Goal: Task Accomplishment & Management: Use online tool/utility

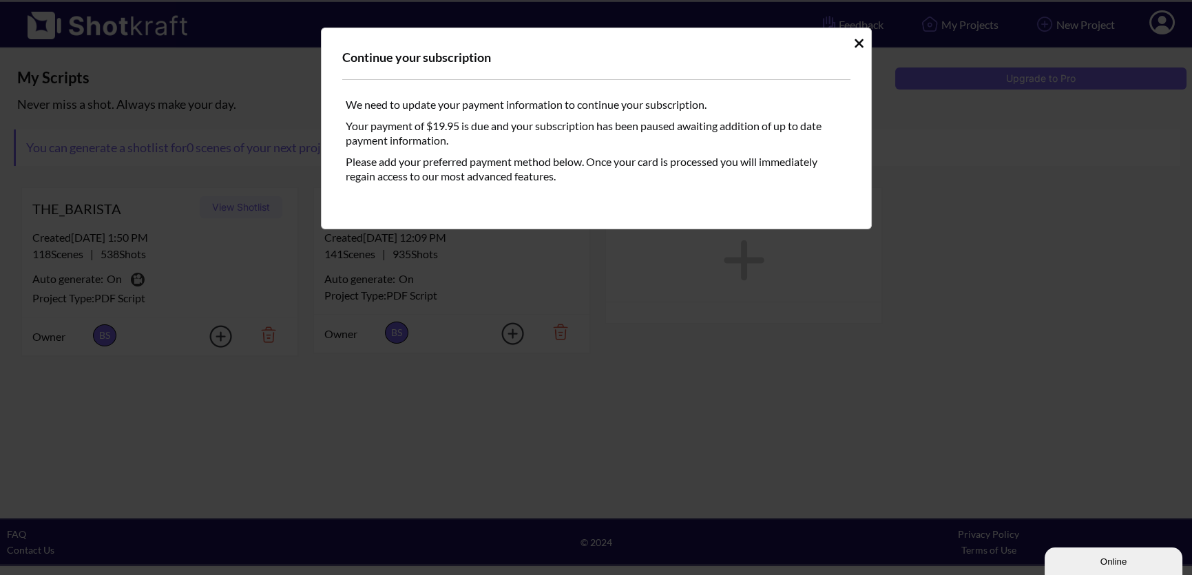
click at [854, 43] on icon "Idle Modal" at bounding box center [859, 44] width 10 height 14
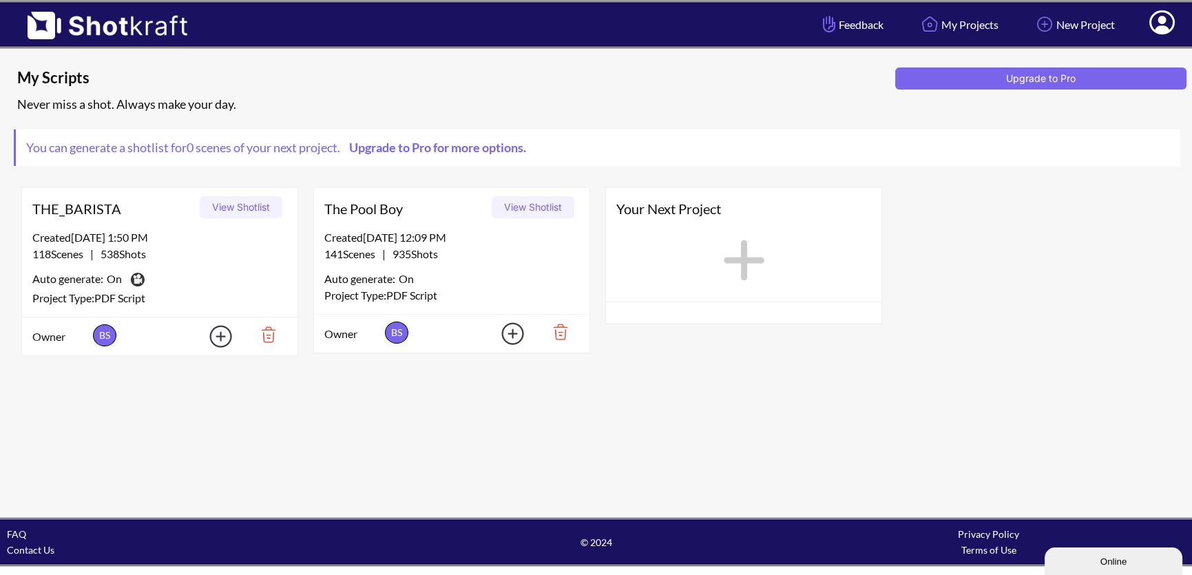
click at [519, 207] on button "View Shotlist" at bounding box center [533, 207] width 83 height 22
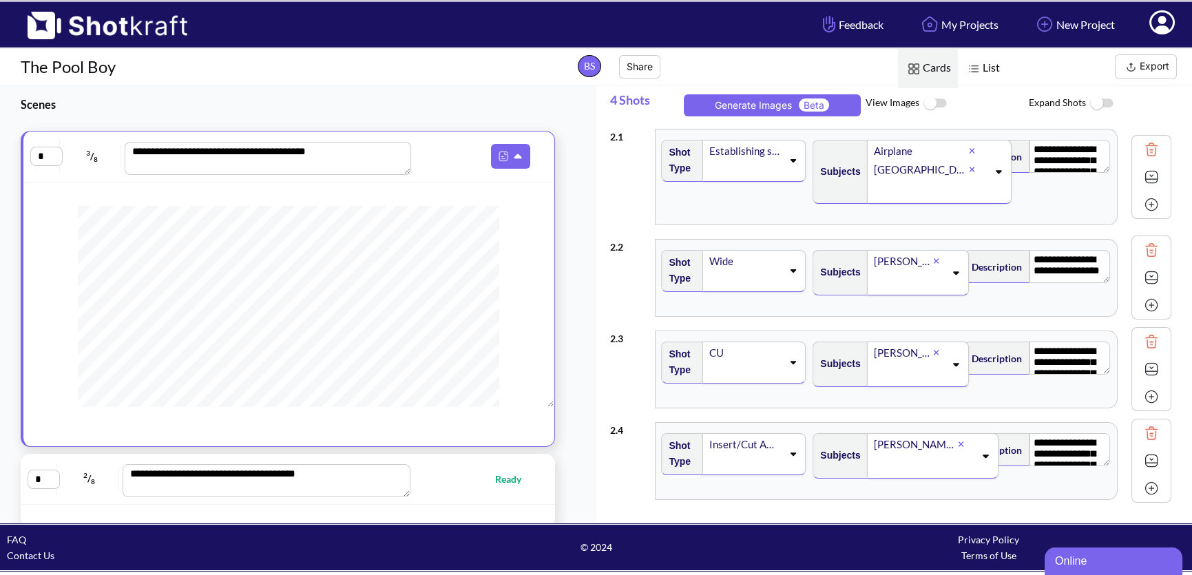
click at [928, 103] on img at bounding box center [935, 104] width 31 height 30
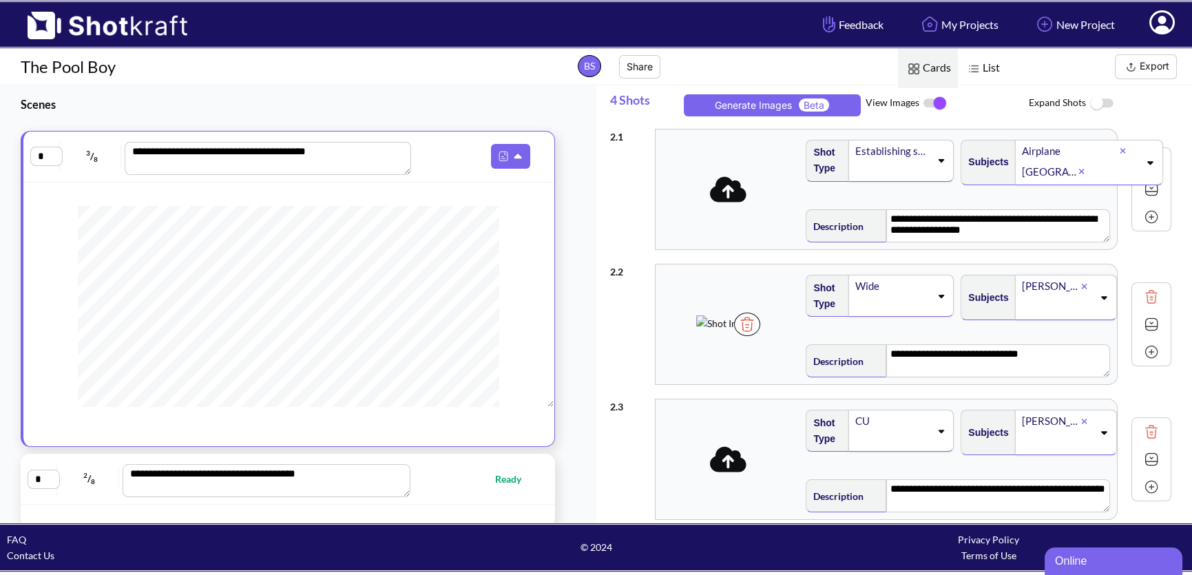
click at [1148, 70] on button "Export" at bounding box center [1146, 66] width 62 height 25
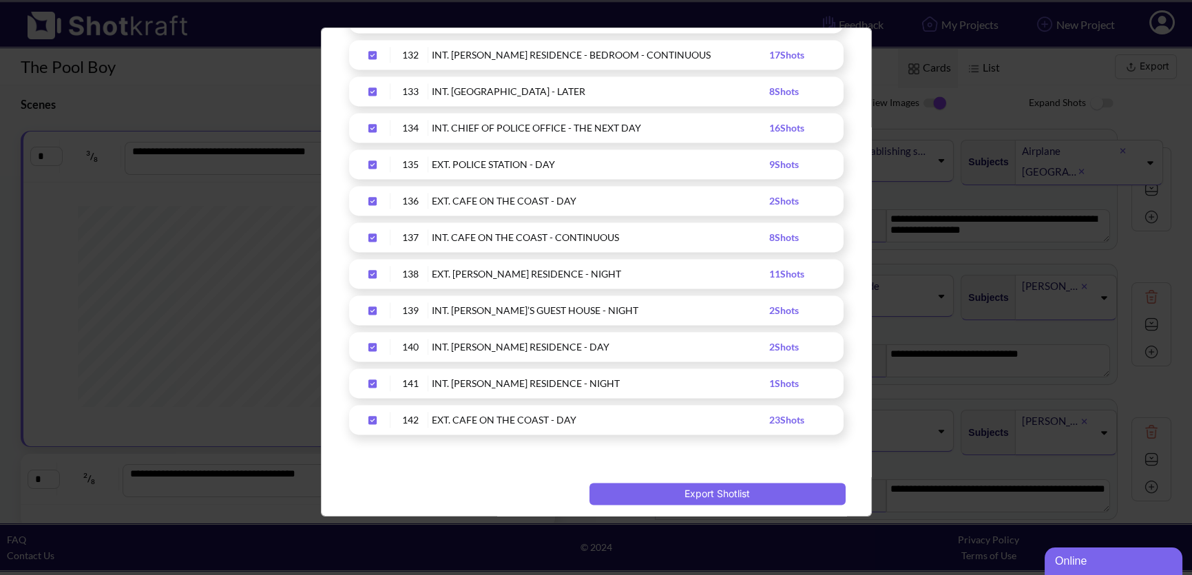
scroll to position [4985, 0]
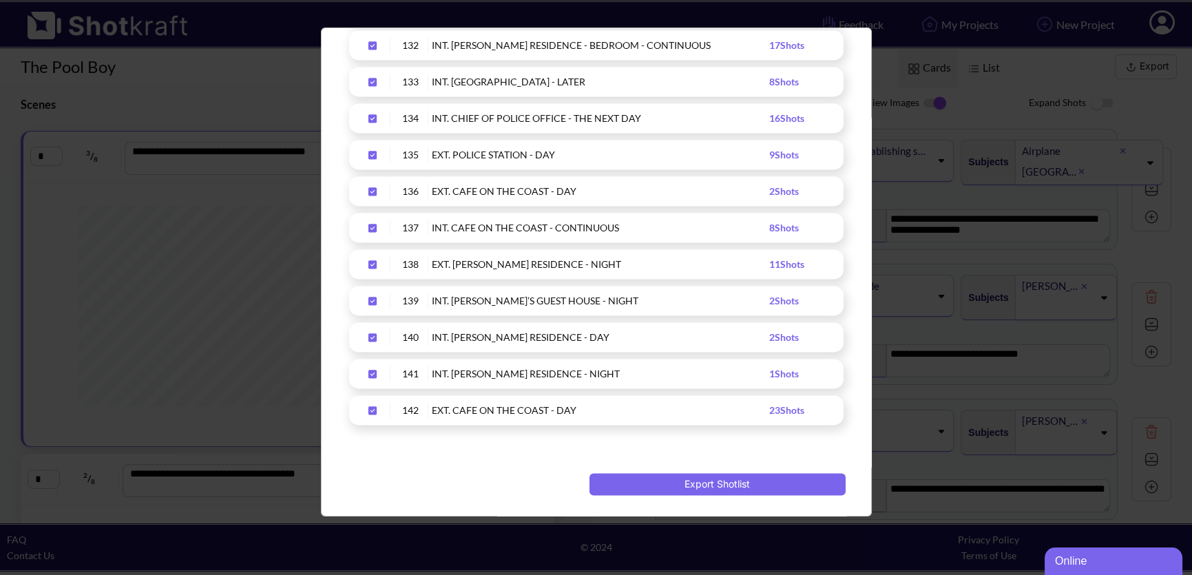
click at [373, 412] on icon "Upload Script" at bounding box center [372, 410] width 8 height 8
click at [372, 410] on icon "Upload Script" at bounding box center [373, 411] width 22 height 10
click at [377, 369] on icon "Upload Script" at bounding box center [373, 374] width 22 height 10
click at [371, 335] on icon "Upload Script" at bounding box center [372, 337] width 8 height 8
click at [367, 299] on icon "Upload Script" at bounding box center [373, 301] width 22 height 10
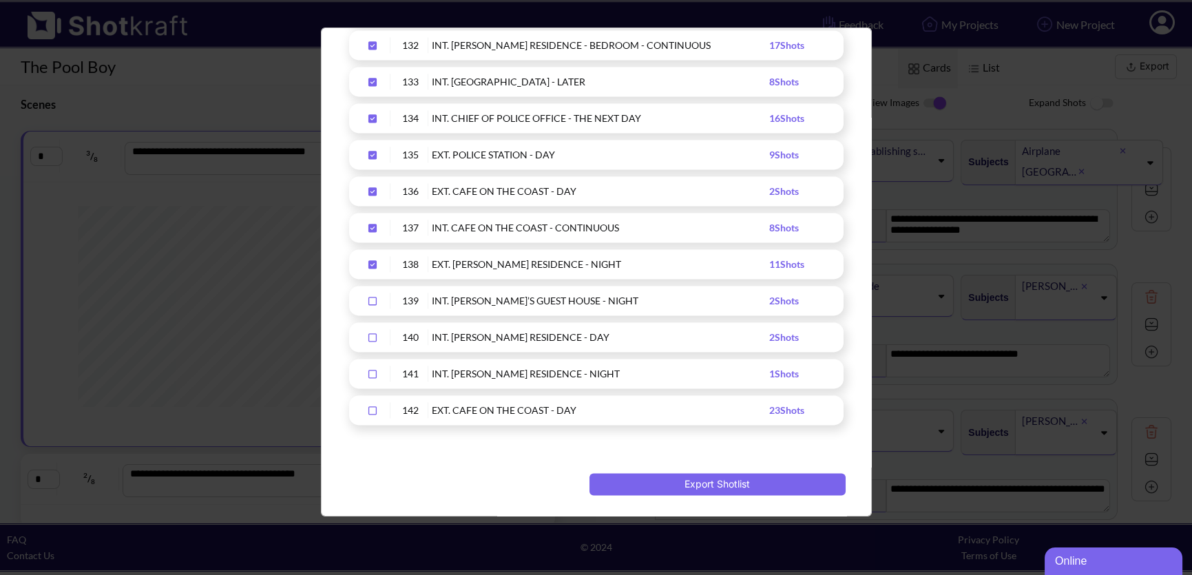
click at [370, 260] on icon "Upload Script" at bounding box center [372, 264] width 8 height 8
click at [370, 214] on div "137 INT. CAFE ON THE COAST - CONTINUOUS 8 Shots" at bounding box center [596, 228] width 495 height 30
click at [364, 225] on icon "Upload Script" at bounding box center [373, 228] width 22 height 10
drag, startPoint x: 372, startPoint y: 187, endPoint x: 372, endPoint y: 169, distance: 17.2
click at [372, 187] on icon "Upload Script" at bounding box center [372, 191] width 8 height 8
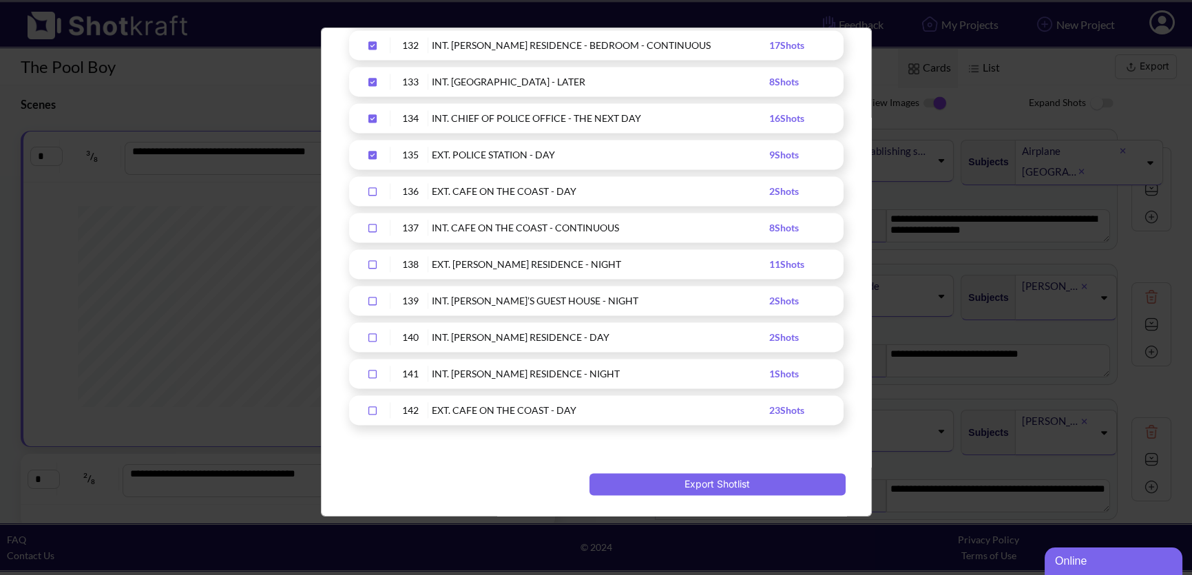
click at [368, 154] on icon "Upload Script" at bounding box center [372, 155] width 8 height 8
drag, startPoint x: 368, startPoint y: 115, endPoint x: 369, endPoint y: 94, distance: 20.7
click at [368, 114] on icon "Upload Script" at bounding box center [372, 118] width 8 height 8
drag, startPoint x: 369, startPoint y: 80, endPoint x: 368, endPoint y: 61, distance: 19.3
click at [369, 78] on icon "Upload Script" at bounding box center [372, 82] width 8 height 8
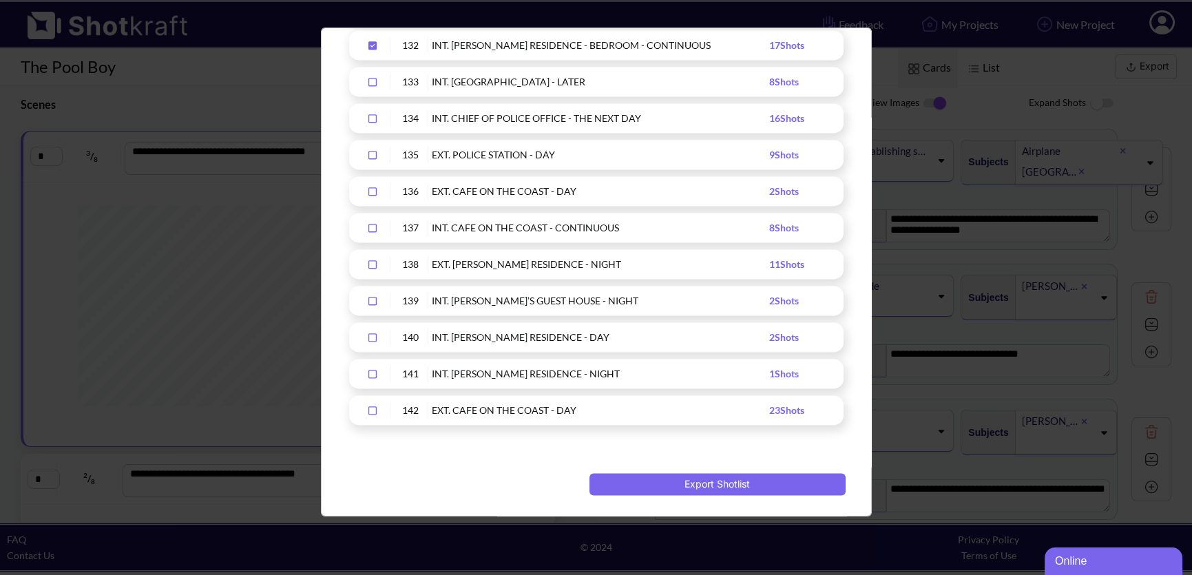
click at [371, 54] on div "132 INT. [PERSON_NAME] RESIDENCE - BEDROOM - CONTINUOUS 17 Shots" at bounding box center [596, 45] width 495 height 30
click at [373, 44] on icon "Upload Script" at bounding box center [372, 45] width 8 height 8
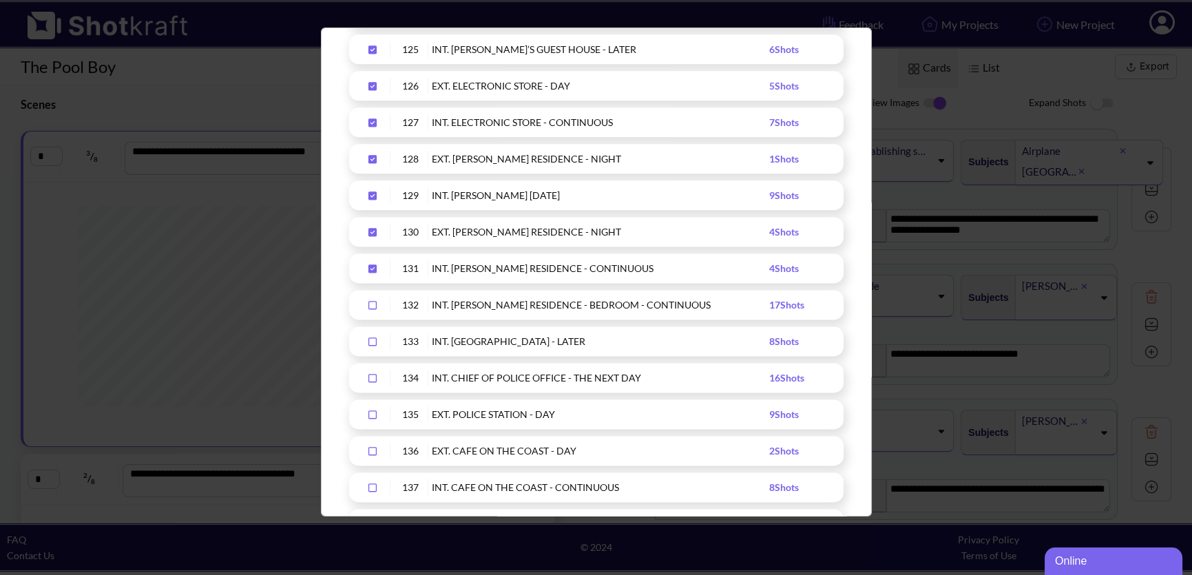
scroll to position [4663, 0]
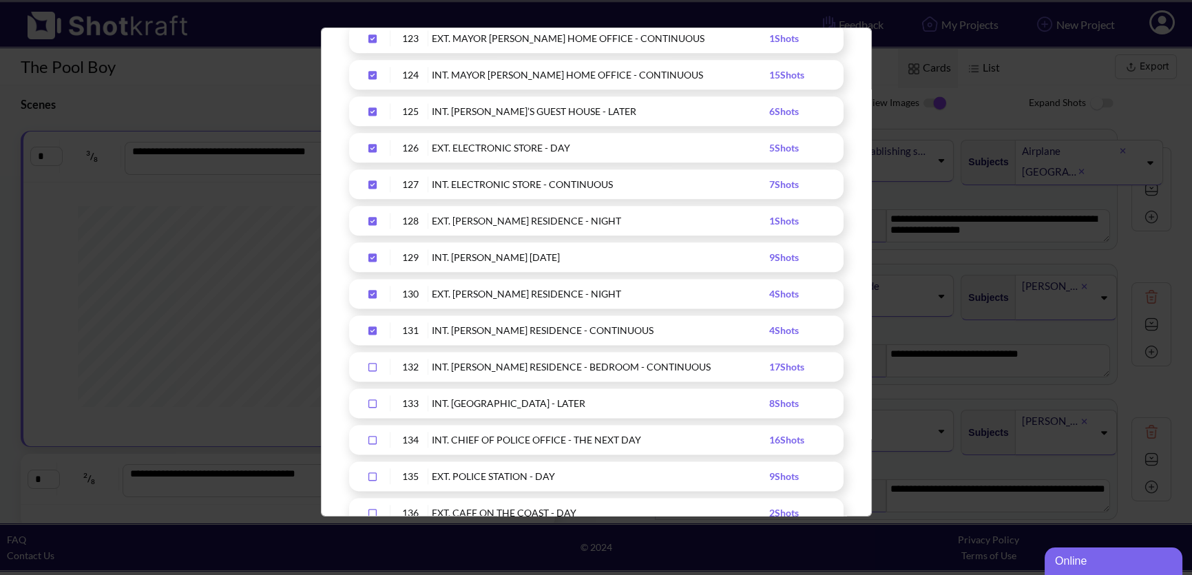
drag, startPoint x: 376, startPoint y: 329, endPoint x: 379, endPoint y: 302, distance: 27.0
click at [376, 329] on icon "Upload Script" at bounding box center [372, 330] width 8 height 8
drag, startPoint x: 373, startPoint y: 293, endPoint x: 374, endPoint y: 282, distance: 10.4
click at [372, 291] on icon "Upload Script" at bounding box center [372, 294] width 8 height 8
click at [370, 256] on icon "Upload Script" at bounding box center [372, 257] width 8 height 8
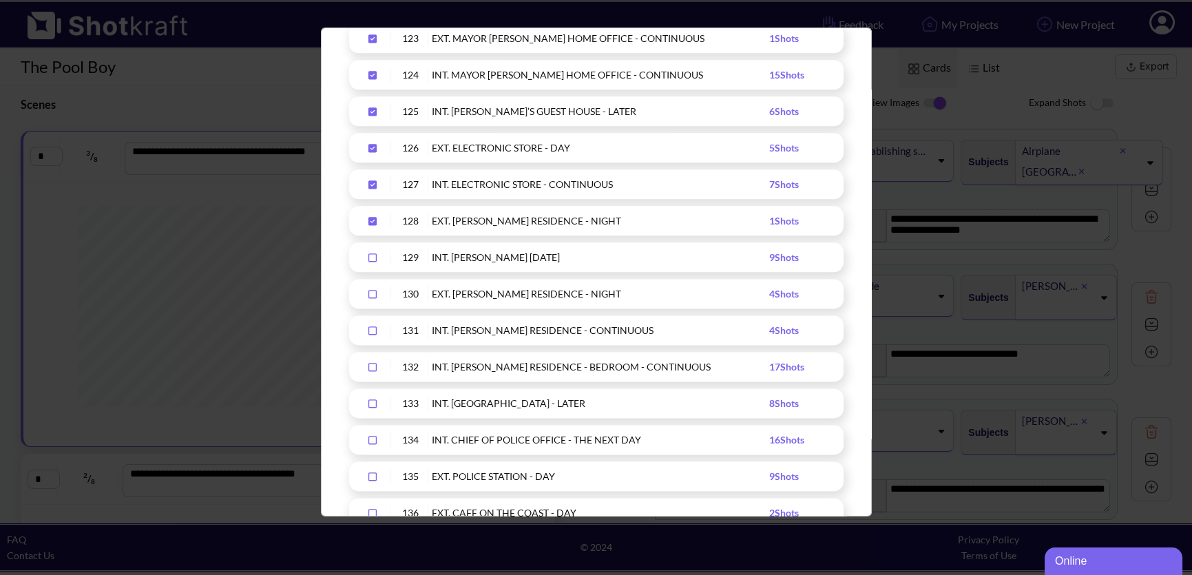
click at [375, 217] on icon "Upload Script" at bounding box center [372, 221] width 8 height 8
drag, startPoint x: 369, startPoint y: 185, endPoint x: 381, endPoint y: 146, distance: 41.0
click at [369, 185] on icon "Upload Script" at bounding box center [372, 184] width 8 height 8
click at [372, 110] on icon "Upload Script" at bounding box center [373, 112] width 22 height 10
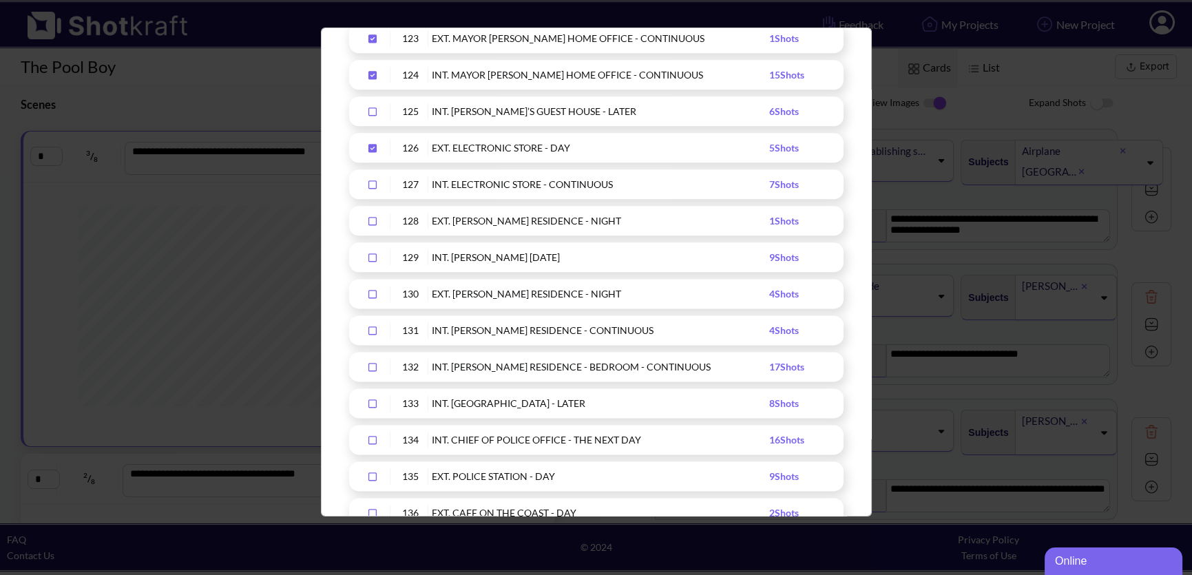
click at [368, 147] on icon "Upload Script" at bounding box center [373, 148] width 22 height 10
click at [371, 73] on icon "Upload Script" at bounding box center [373, 75] width 22 height 10
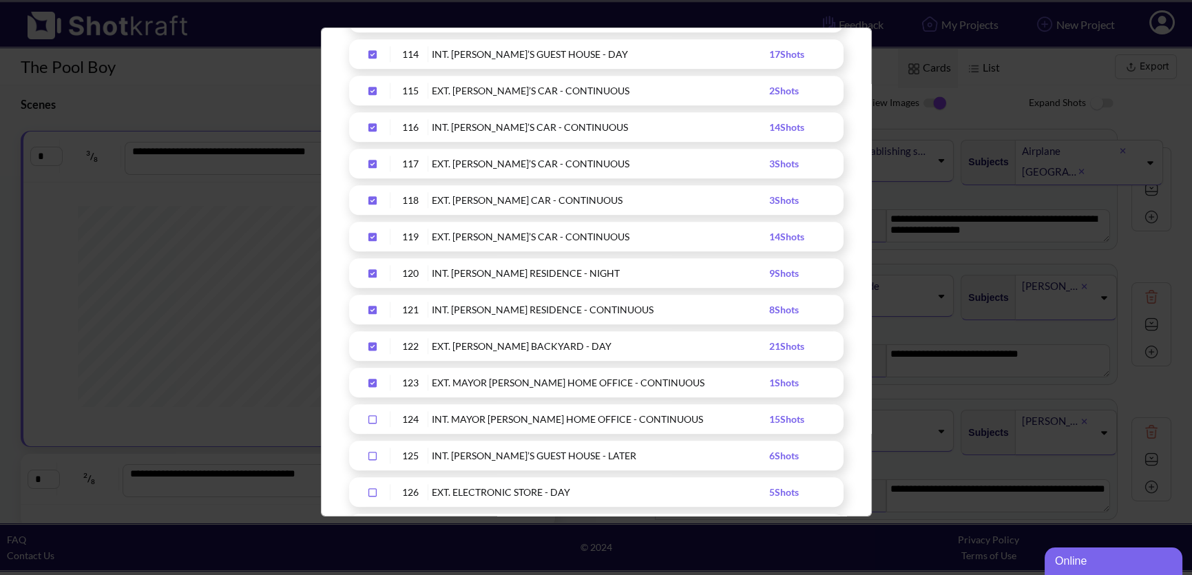
scroll to position [4246, 0]
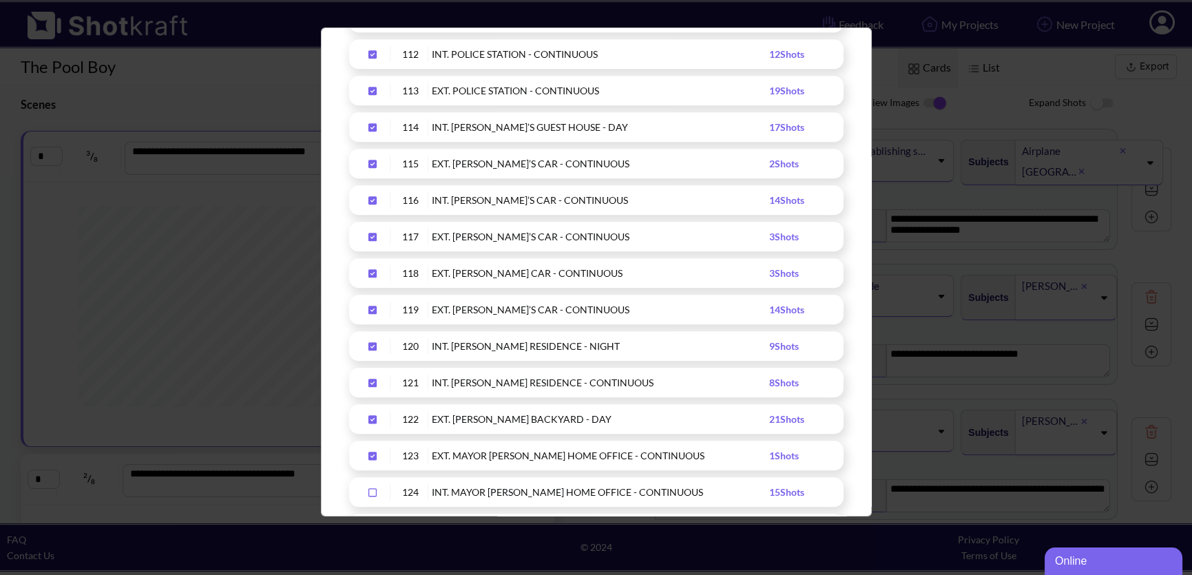
drag, startPoint x: 375, startPoint y: 453, endPoint x: 375, endPoint y: 440, distance: 13.1
click at [375, 453] on icon "Upload Script" at bounding box center [372, 456] width 8 height 8
click at [369, 419] on icon "Upload Script" at bounding box center [372, 419] width 8 height 8
click at [373, 379] on icon "Upload Script" at bounding box center [372, 383] width 8 height 8
click at [365, 344] on icon "Upload Script" at bounding box center [373, 347] width 22 height 10
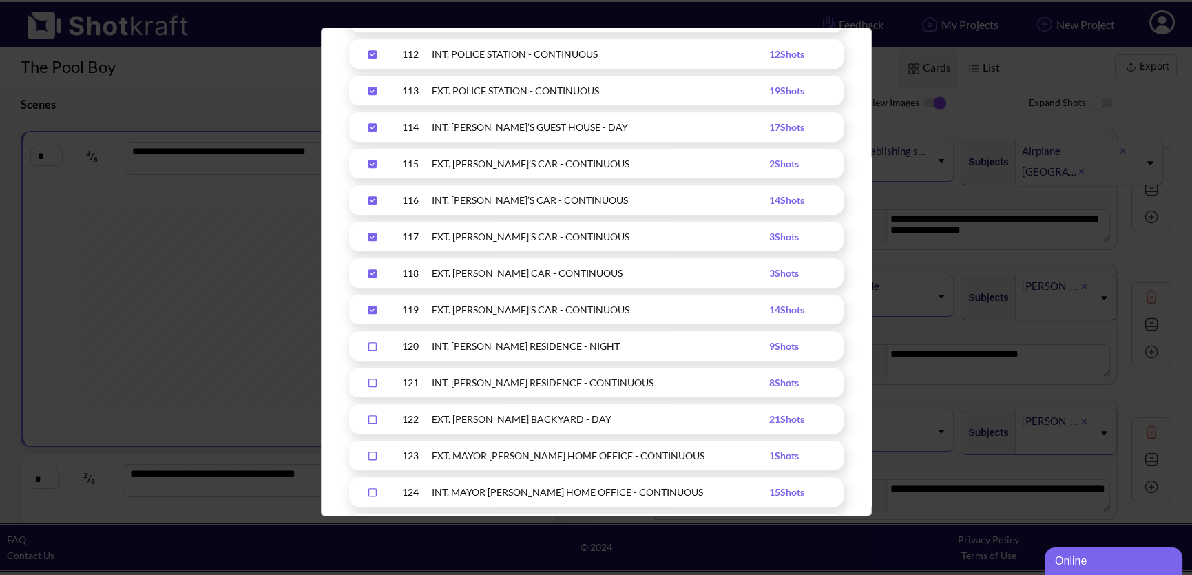
drag, startPoint x: 371, startPoint y: 306, endPoint x: 373, endPoint y: 291, distance: 14.7
click at [371, 305] on icon "Upload Script" at bounding box center [373, 310] width 22 height 10
drag, startPoint x: 372, startPoint y: 265, endPoint x: 373, endPoint y: 254, distance: 11.0
click at [372, 265] on div "Upload Script" at bounding box center [373, 273] width 34 height 16
click at [374, 233] on icon "Upload Script" at bounding box center [372, 237] width 8 height 8
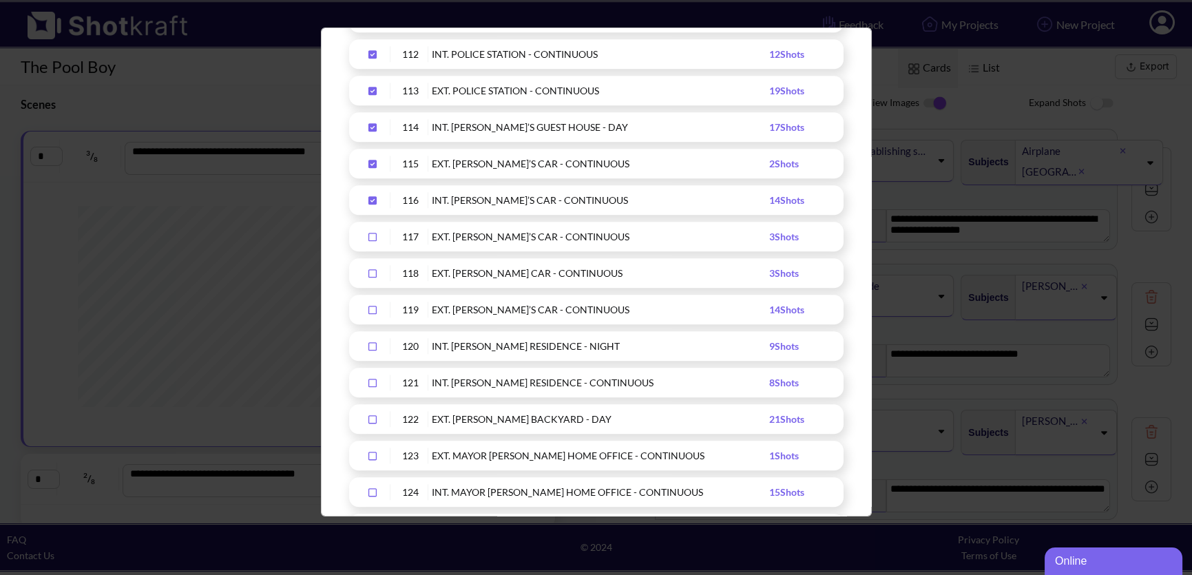
drag, startPoint x: 371, startPoint y: 200, endPoint x: 372, endPoint y: 193, distance: 7.0
click at [371, 198] on icon "Upload Script" at bounding box center [373, 201] width 22 height 10
click at [368, 159] on icon "Upload Script" at bounding box center [373, 164] width 22 height 10
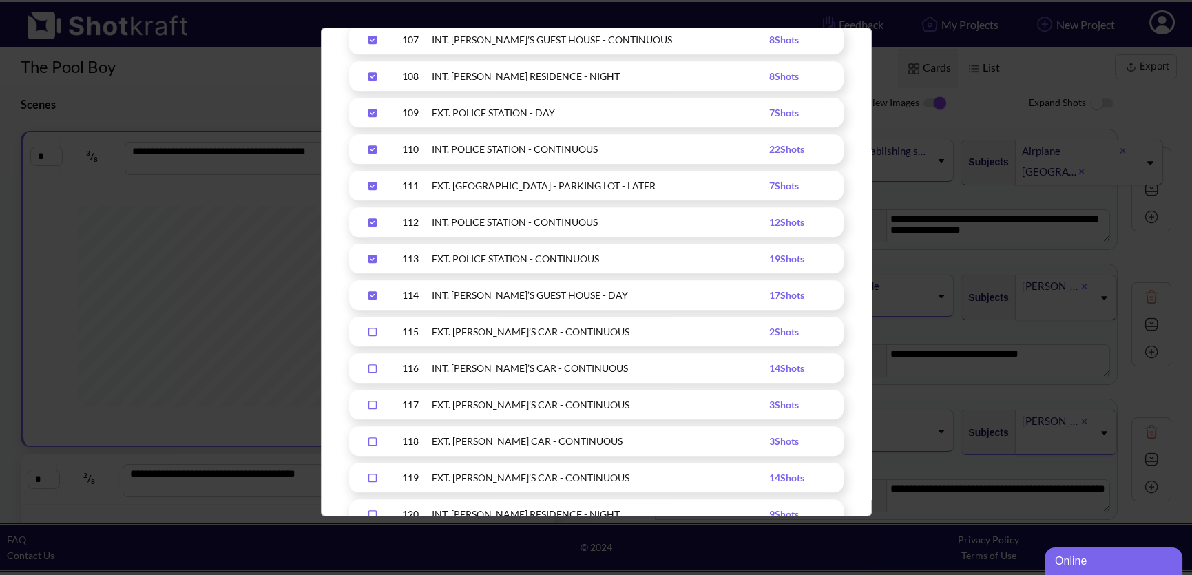
scroll to position [3846, 0]
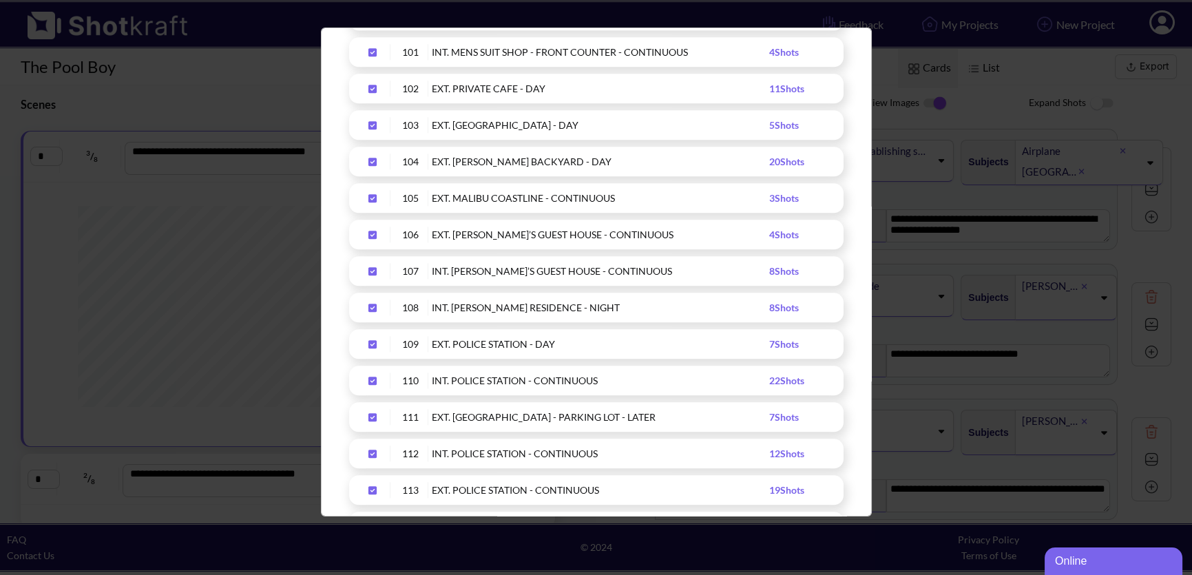
click at [371, 488] on icon "Upload Script" at bounding box center [372, 490] width 8 height 8
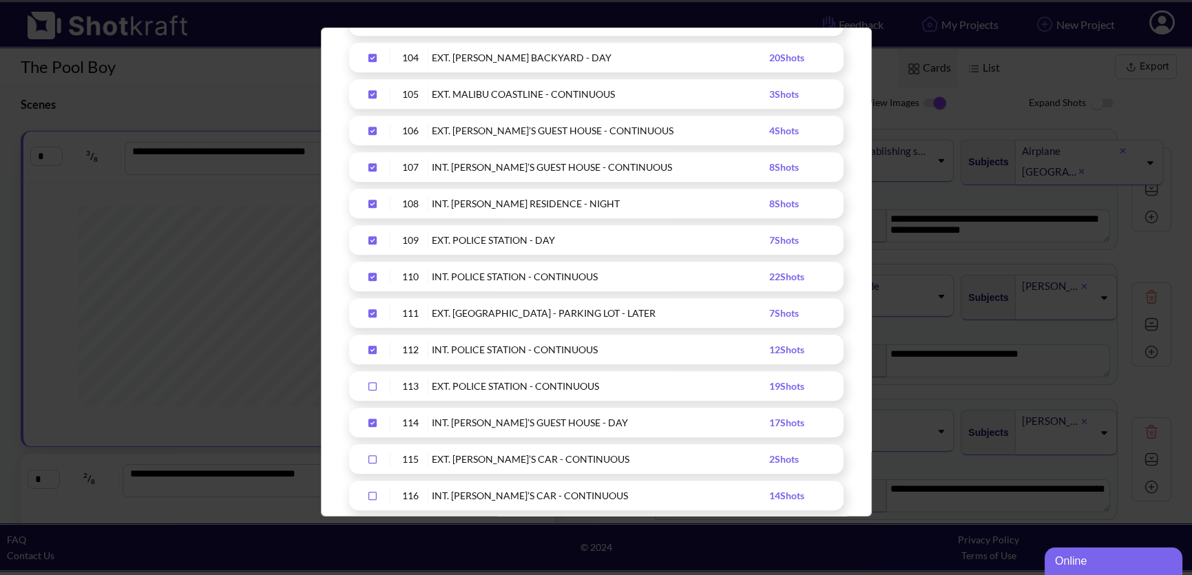
scroll to position [3961, 0]
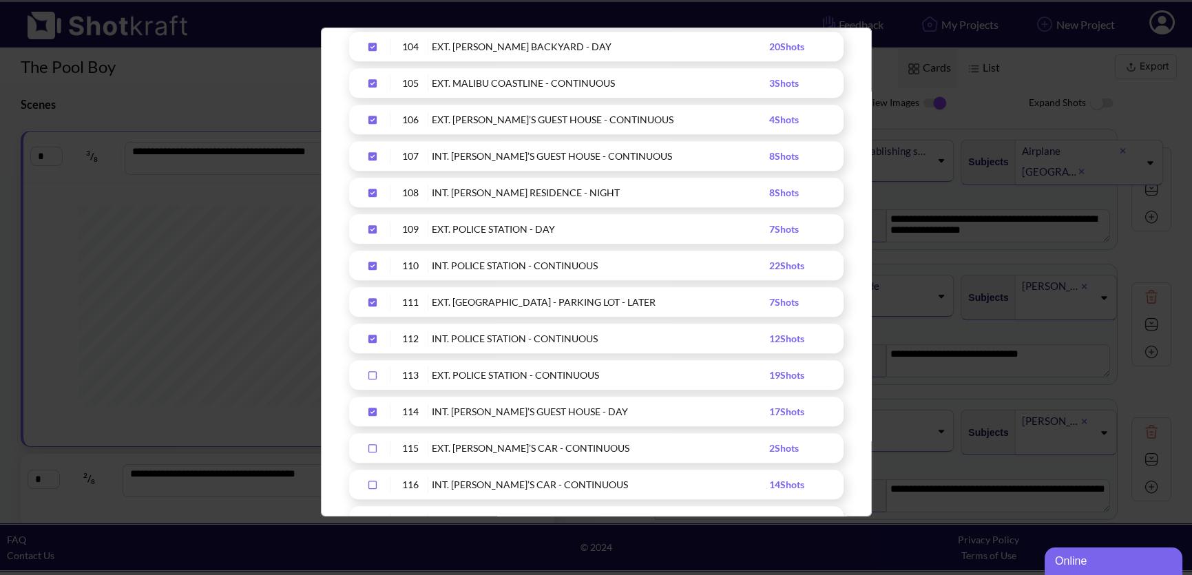
click at [372, 408] on icon "Upload Script" at bounding box center [372, 412] width 8 height 8
click at [375, 328] on div "Upload Script" at bounding box center [373, 336] width 34 height 16
drag, startPoint x: 375, startPoint y: 300, endPoint x: 373, endPoint y: 279, distance: 20.7
click at [374, 300] on icon "Upload Script" at bounding box center [372, 299] width 8 height 8
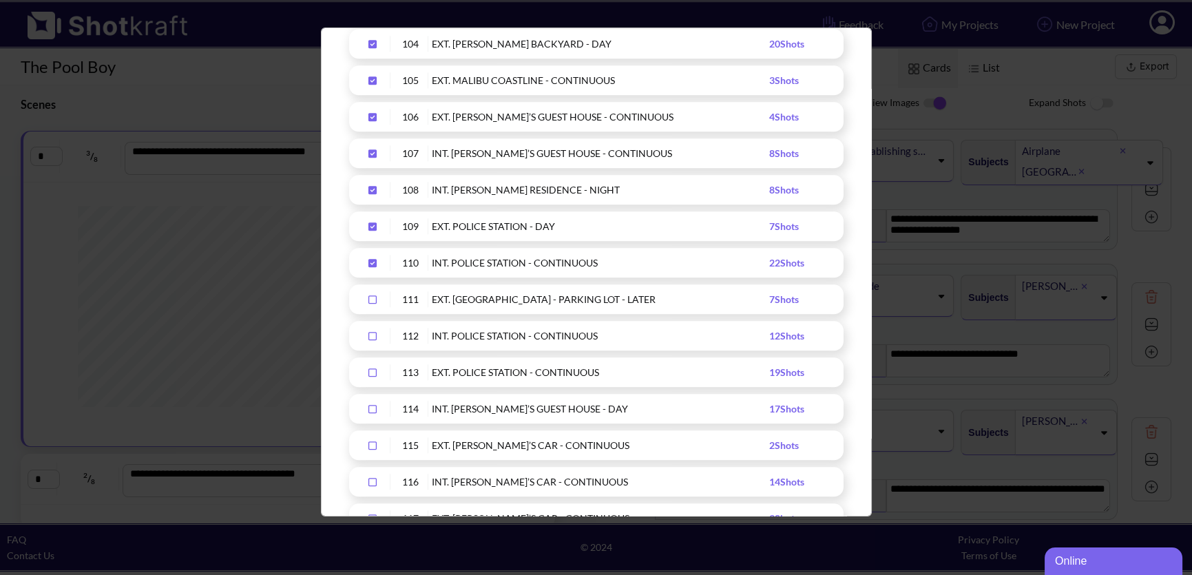
click at [366, 262] on icon "Upload Script" at bounding box center [373, 263] width 22 height 10
click at [364, 218] on div "Upload Script" at bounding box center [373, 226] width 34 height 16
drag, startPoint x: 371, startPoint y: 190, endPoint x: 373, endPoint y: 163, distance: 27.7
click at [371, 189] on icon "Upload Script" at bounding box center [373, 190] width 22 height 10
click at [373, 149] on icon "Upload Script" at bounding box center [372, 153] width 8 height 8
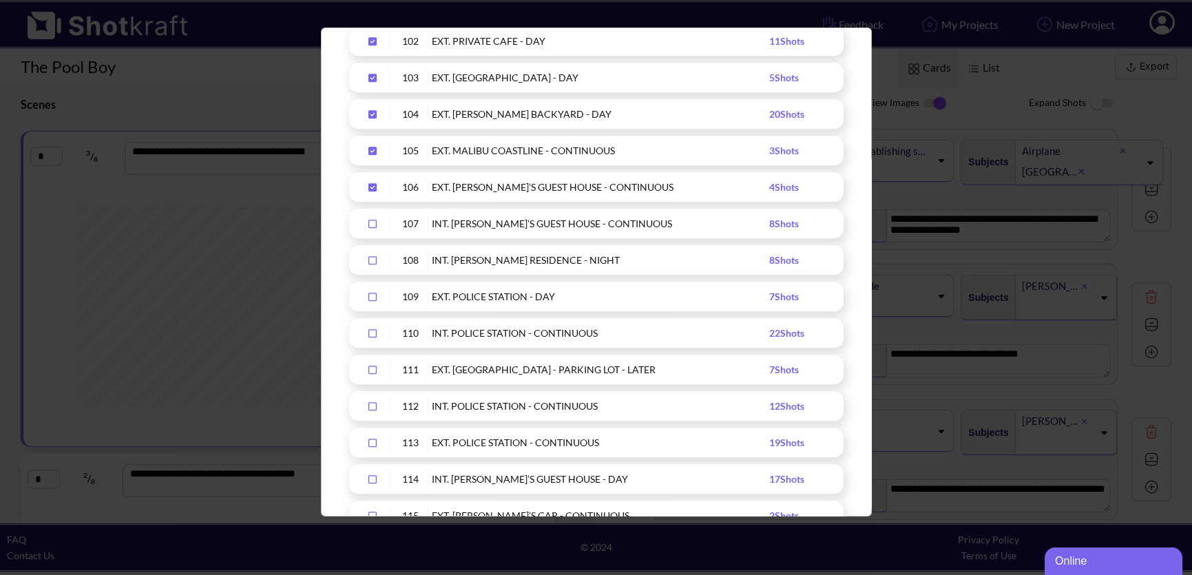
scroll to position [3723, 0]
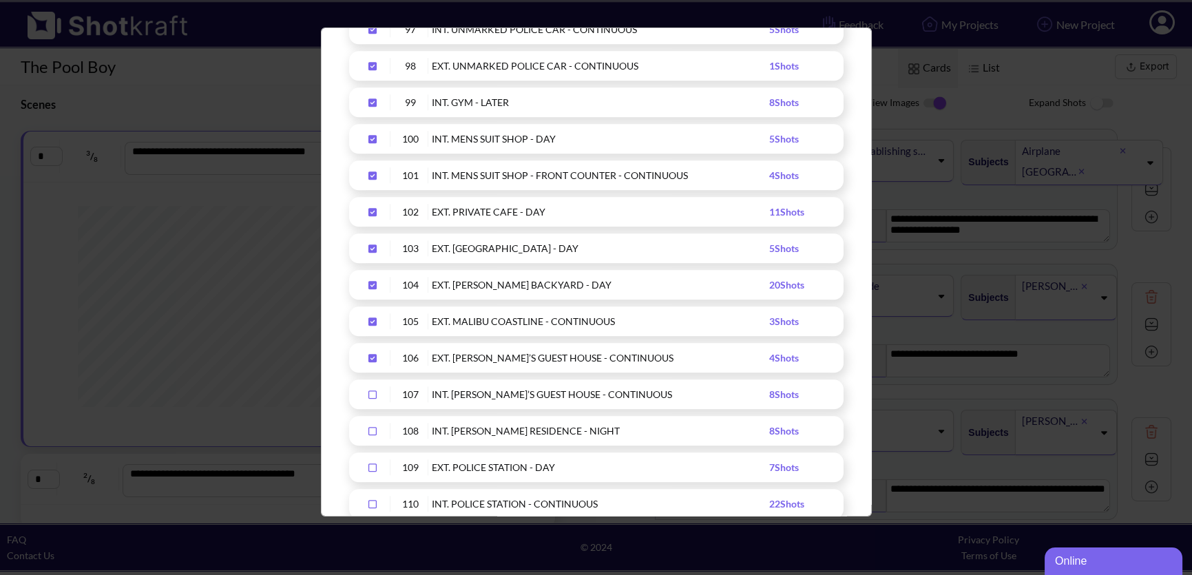
click at [372, 362] on div "Upload Script" at bounding box center [373, 358] width 34 height 16
click at [368, 318] on icon "Upload Script" at bounding box center [372, 322] width 8 height 8
click at [373, 281] on icon "Upload Script" at bounding box center [372, 285] width 8 height 8
click at [373, 246] on icon "Upload Script" at bounding box center [372, 249] width 8 height 8
click at [372, 213] on icon "Upload Script" at bounding box center [372, 212] width 8 height 8
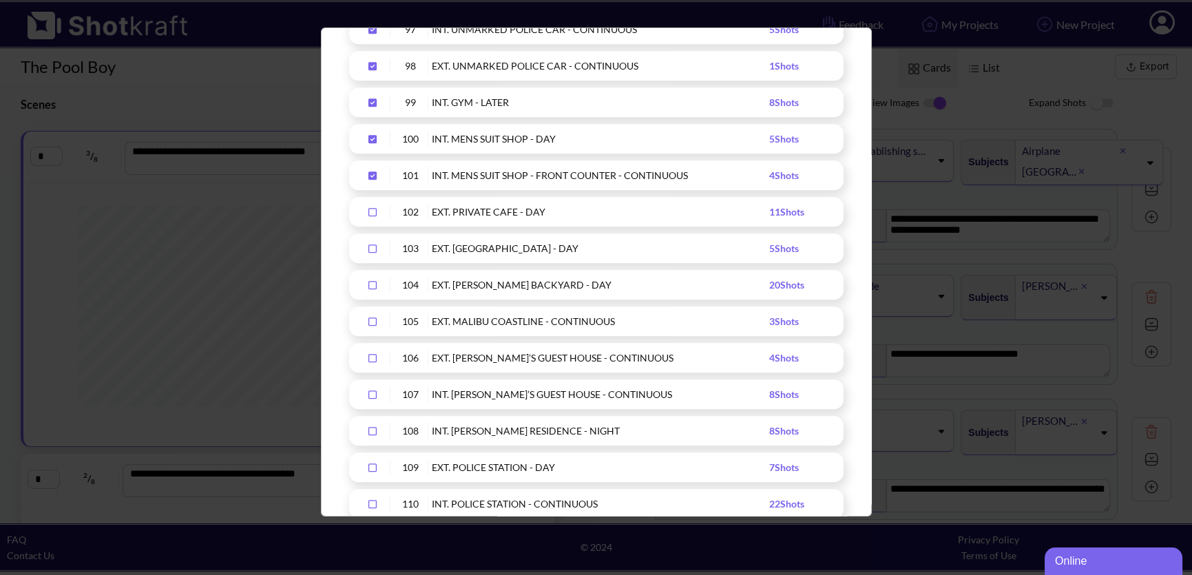
click at [356, 176] on div "Upload Script" at bounding box center [373, 175] width 34 height 16
click at [369, 136] on icon "Upload Script" at bounding box center [372, 139] width 8 height 8
click at [375, 101] on icon "Upload Script" at bounding box center [372, 102] width 8 height 8
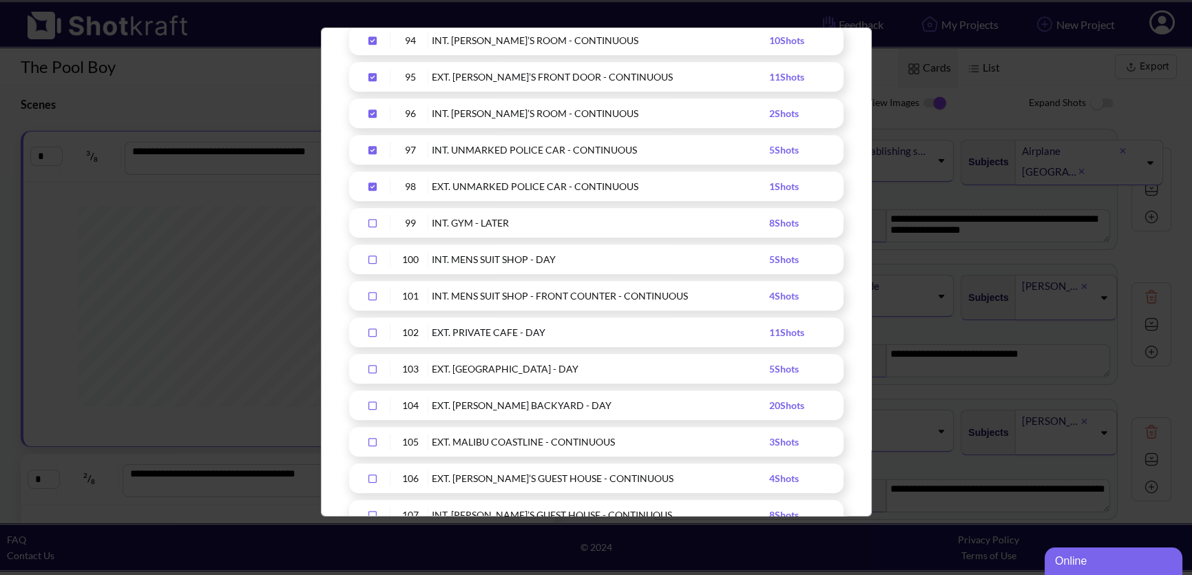
scroll to position [3602, 0]
drag, startPoint x: 375, startPoint y: 185, endPoint x: 370, endPoint y: 179, distance: 7.3
click at [375, 185] on icon "Upload Script" at bounding box center [372, 187] width 8 height 8
click at [375, 146] on icon "Upload Script" at bounding box center [373, 151] width 22 height 10
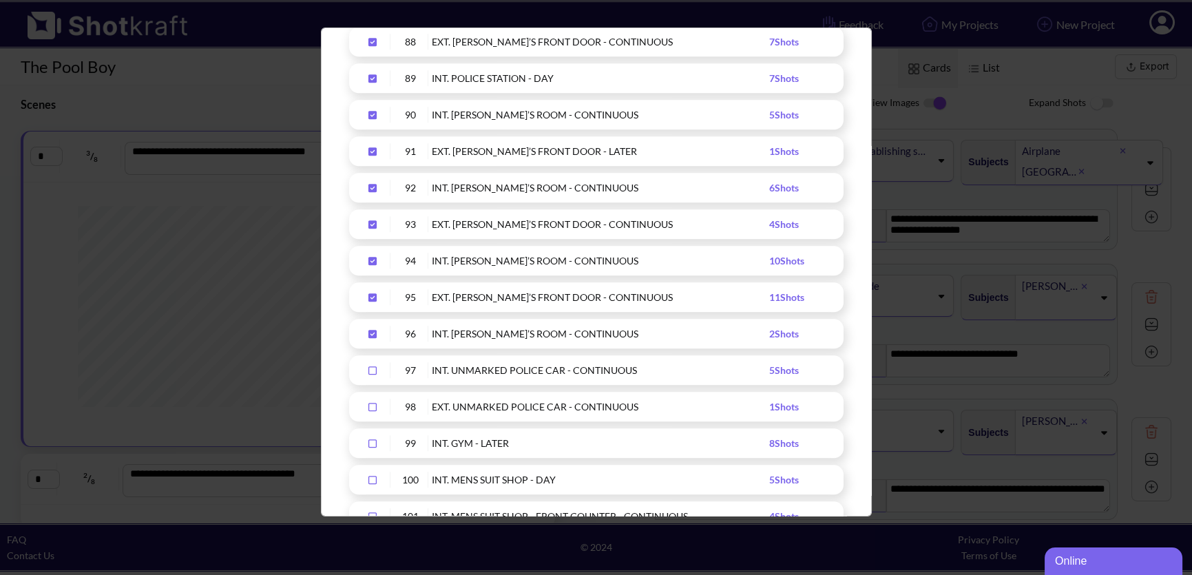
click at [371, 333] on icon "Upload Script" at bounding box center [373, 334] width 22 height 10
click at [371, 297] on icon "Upload Script" at bounding box center [373, 298] width 22 height 10
click at [373, 263] on icon "Upload Script" at bounding box center [372, 261] width 8 height 8
drag, startPoint x: 366, startPoint y: 221, endPoint x: 369, endPoint y: 210, distance: 11.5
click at [366, 221] on icon "Upload Script" at bounding box center [373, 225] width 22 height 10
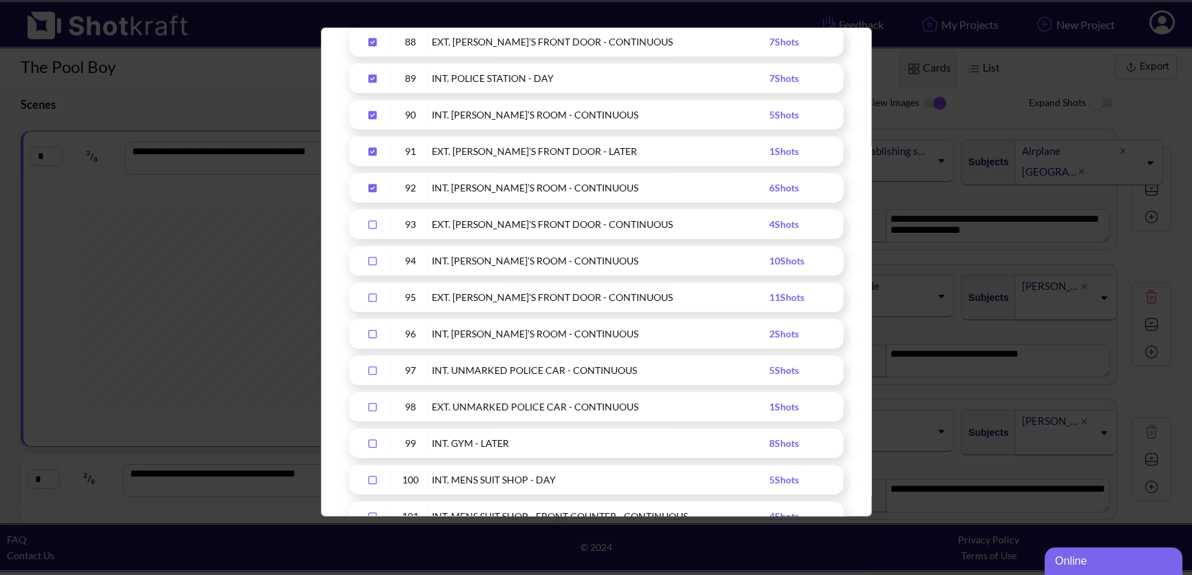
click at [371, 189] on icon "Upload Script" at bounding box center [372, 188] width 8 height 8
click at [373, 150] on icon "Upload Script" at bounding box center [373, 152] width 22 height 10
click at [373, 111] on icon "Upload Script" at bounding box center [372, 115] width 8 height 8
click at [366, 82] on icon "Upload Script" at bounding box center [373, 79] width 22 height 10
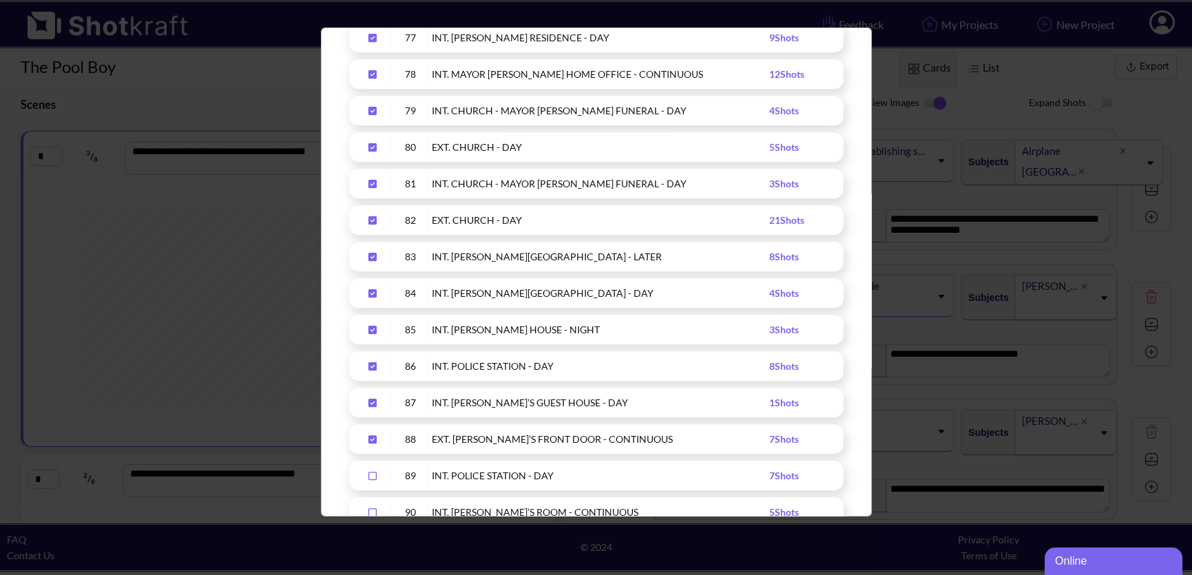
drag, startPoint x: 370, startPoint y: 435, endPoint x: 370, endPoint y: 402, distance: 32.4
click at [370, 435] on icon "Upload Script" at bounding box center [372, 439] width 8 height 8
click at [368, 400] on icon "Upload Script" at bounding box center [372, 403] width 8 height 8
click at [373, 362] on icon "Upload Script" at bounding box center [372, 366] width 8 height 8
drag, startPoint x: 366, startPoint y: 329, endPoint x: 372, endPoint y: 300, distance: 29.4
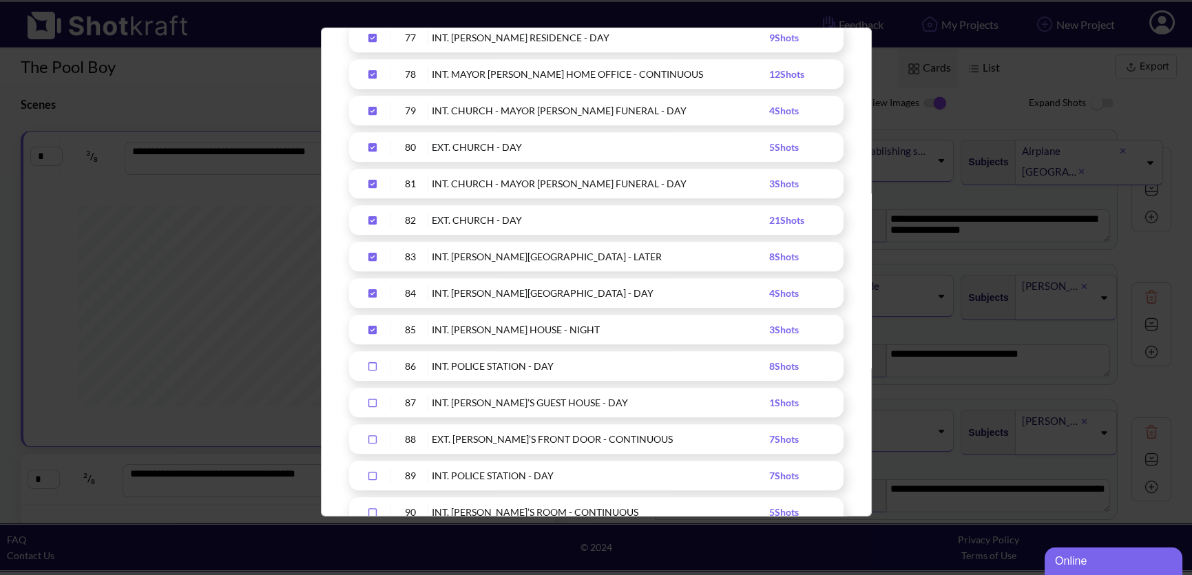
click at [366, 329] on icon "Upload Script" at bounding box center [373, 330] width 22 height 10
click at [371, 289] on icon "Upload Script" at bounding box center [372, 293] width 8 height 8
click at [362, 245] on div "83 INT. [PERSON_NAME][GEOGRAPHIC_DATA] - LATER 8 Shots" at bounding box center [596, 257] width 495 height 30
click at [368, 262] on div "Upload Script" at bounding box center [373, 257] width 34 height 16
click at [362, 214] on div "Upload Script" at bounding box center [373, 220] width 34 height 16
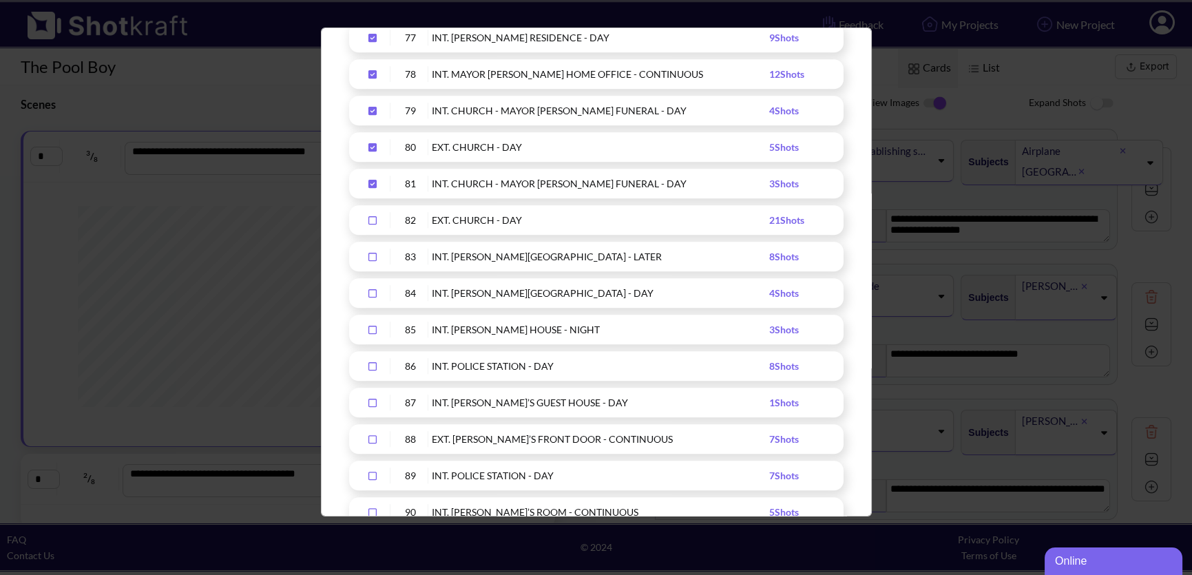
click at [371, 185] on icon "Upload Script" at bounding box center [372, 184] width 8 height 8
click at [373, 145] on icon "Upload Script" at bounding box center [372, 147] width 8 height 8
click at [370, 114] on icon "Upload Script" at bounding box center [373, 111] width 22 height 10
click at [371, 66] on div "Upload Script" at bounding box center [373, 74] width 34 height 16
click at [372, 40] on icon "Upload Script" at bounding box center [372, 38] width 8 height 8
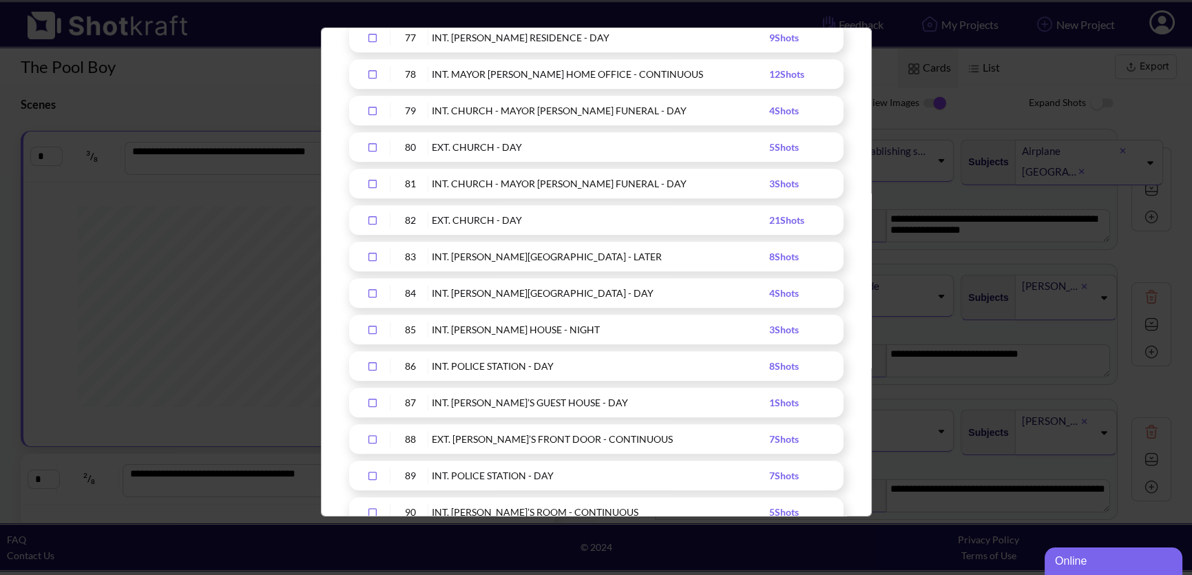
scroll to position [2613, 0]
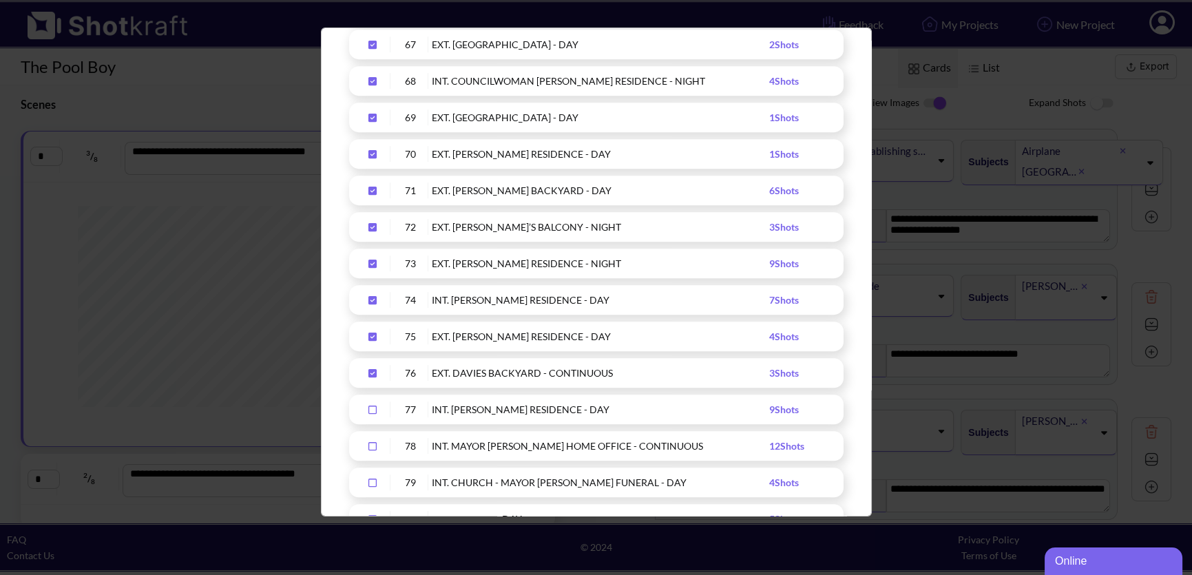
click at [371, 371] on icon "Upload Script" at bounding box center [372, 373] width 8 height 8
click at [368, 337] on icon "Upload Script" at bounding box center [372, 337] width 8 height 8
click at [371, 296] on icon "Upload Script" at bounding box center [372, 300] width 8 height 8
drag, startPoint x: 371, startPoint y: 258, endPoint x: 371, endPoint y: 249, distance: 9.0
click at [371, 260] on icon "Upload Script" at bounding box center [372, 264] width 8 height 8
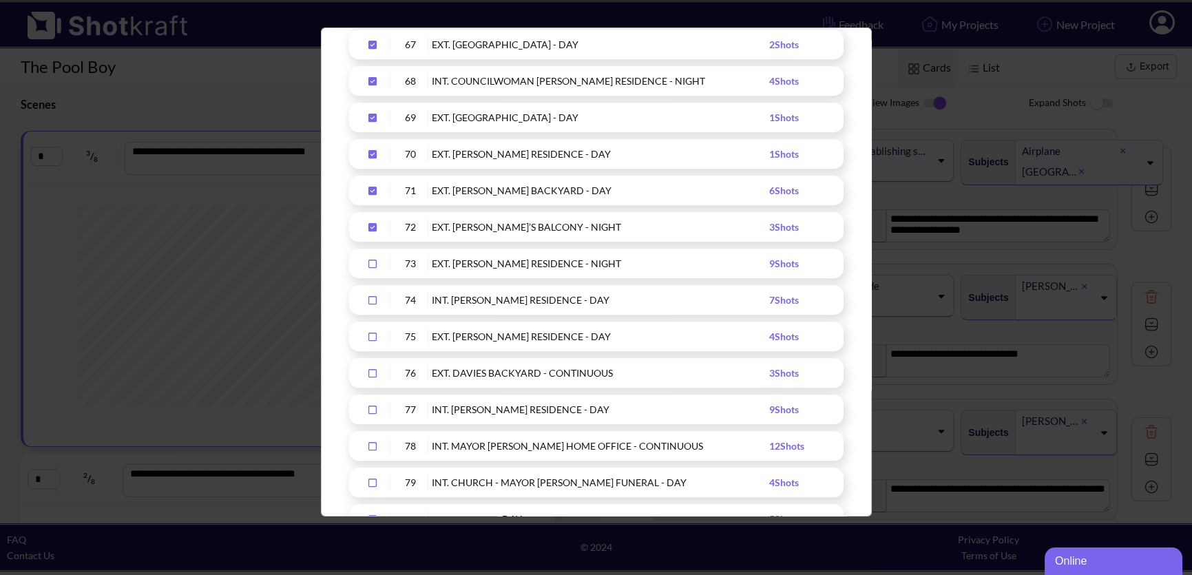
click at [374, 223] on icon "Upload Script" at bounding box center [372, 227] width 8 height 8
click at [373, 191] on icon "Upload Script" at bounding box center [372, 191] width 8 height 8
drag, startPoint x: 376, startPoint y: 152, endPoint x: 369, endPoint y: 127, distance: 25.7
click at [376, 152] on icon "Upload Script" at bounding box center [372, 154] width 8 height 8
click at [369, 118] on icon "Upload Script" at bounding box center [372, 118] width 8 height 8
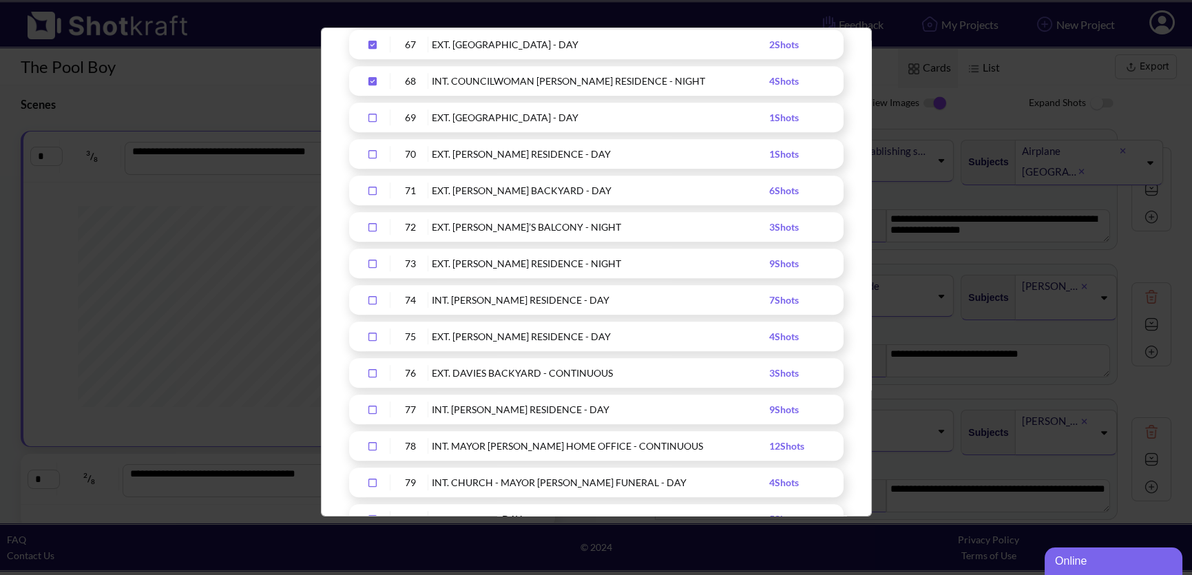
click at [373, 77] on icon "Upload Script" at bounding box center [373, 81] width 22 height 10
click at [372, 45] on icon "Upload Script" at bounding box center [372, 45] width 8 height 8
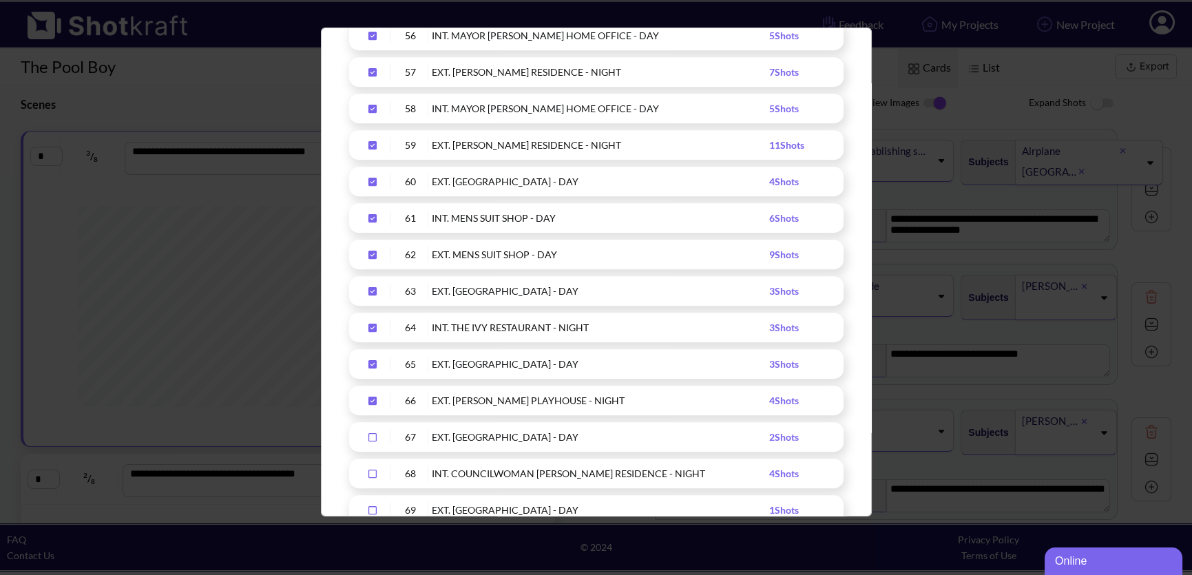
click at [374, 396] on icon "Upload Script" at bounding box center [373, 401] width 22 height 10
click at [368, 369] on div "Upload Script" at bounding box center [373, 364] width 34 height 16
click at [370, 328] on icon "Upload Script" at bounding box center [372, 328] width 8 height 8
click at [371, 290] on icon "Upload Script" at bounding box center [373, 292] width 22 height 10
click at [374, 251] on icon "Upload Script" at bounding box center [372, 255] width 8 height 8
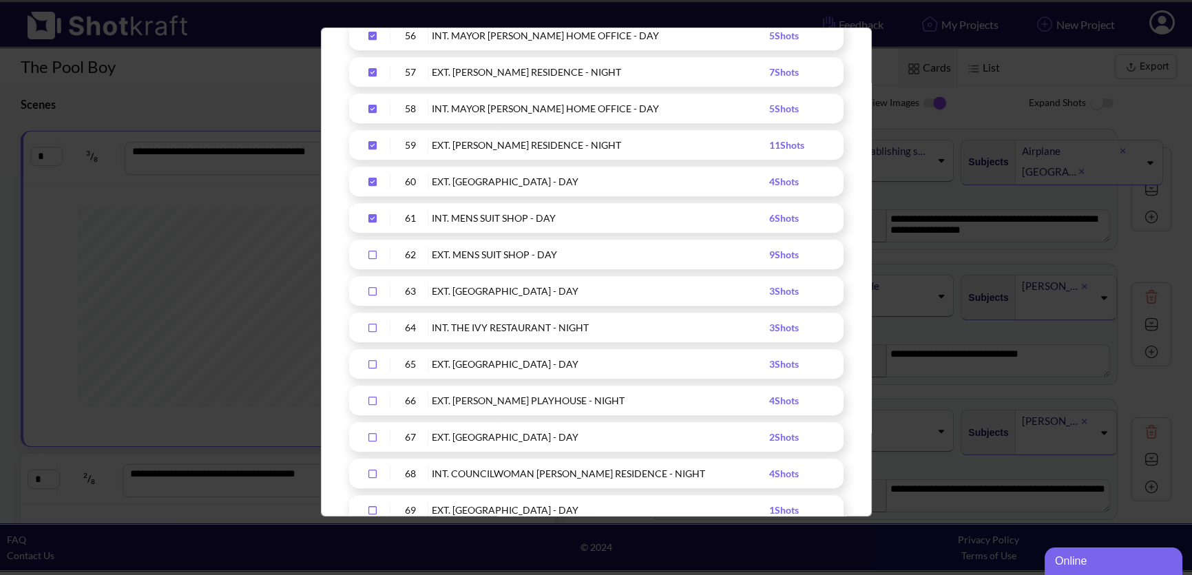
click at [369, 210] on div "Upload Script" at bounding box center [373, 218] width 34 height 16
click at [373, 184] on icon "Upload Script" at bounding box center [372, 182] width 8 height 8
click at [373, 141] on icon "Upload Script" at bounding box center [372, 145] width 8 height 8
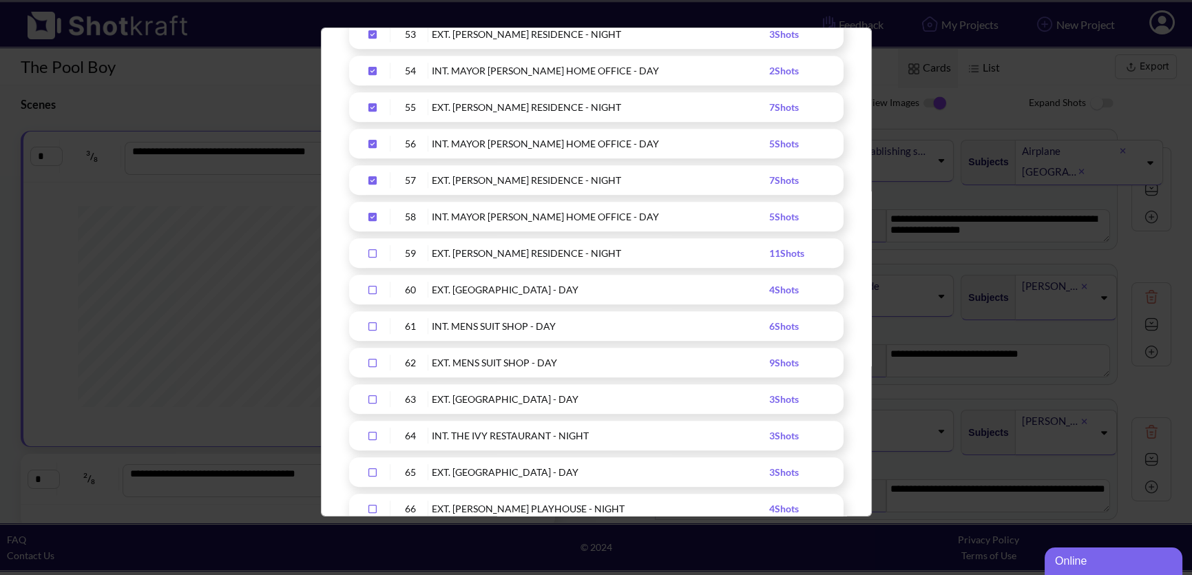
scroll to position [2109, 0]
click at [373, 218] on icon "Upload Script" at bounding box center [373, 220] width 22 height 10
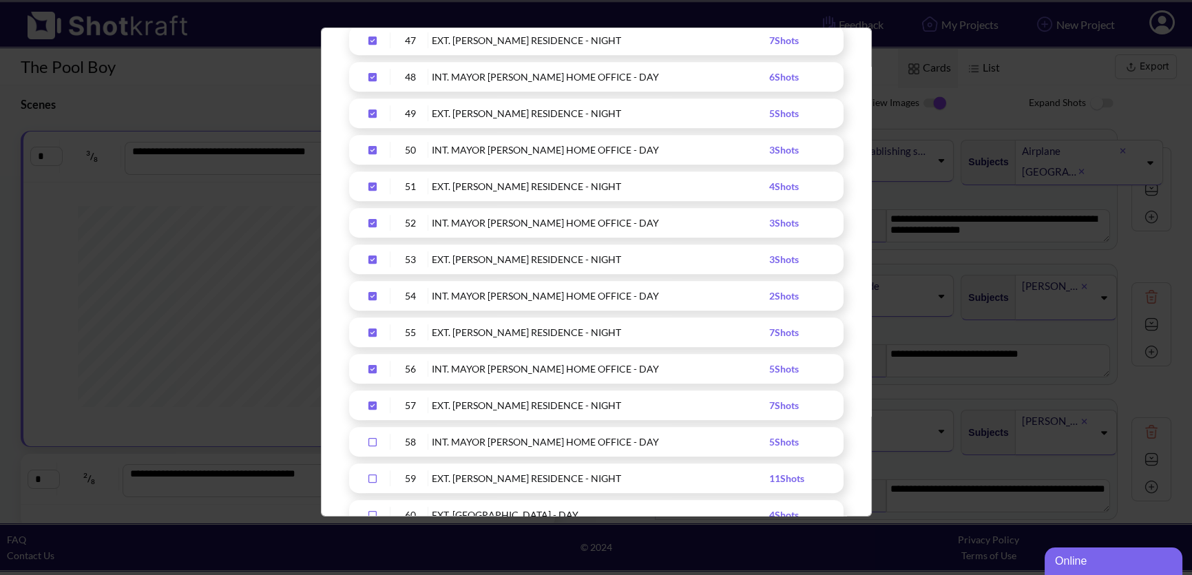
scroll to position [1905, 0]
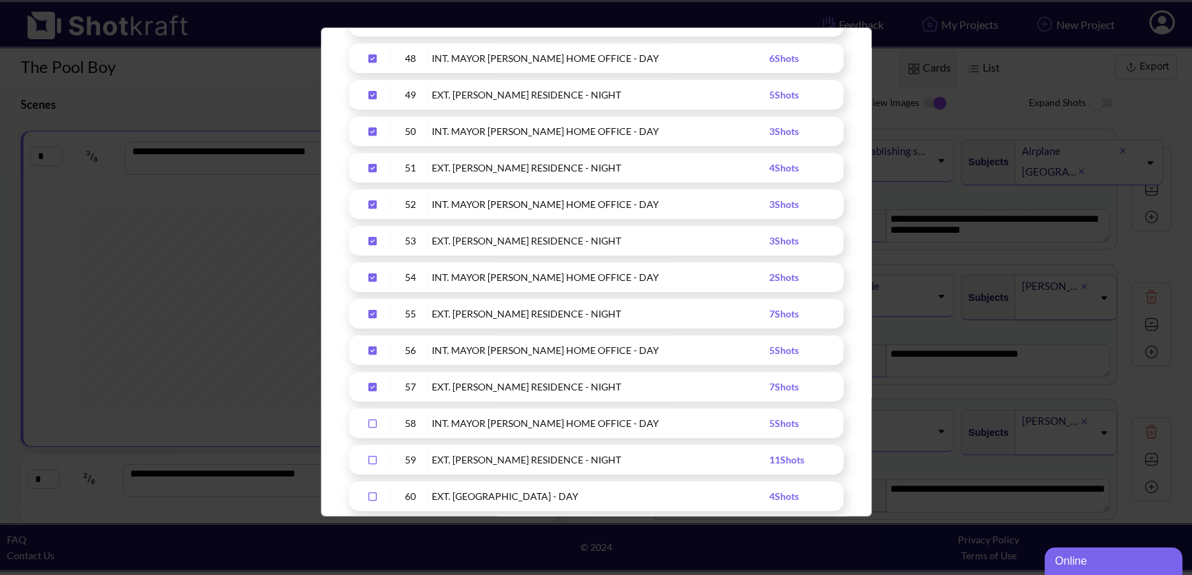
click at [370, 376] on div "57 EXT. [PERSON_NAME] RESIDENCE - NIGHT 7 Shots" at bounding box center [596, 387] width 495 height 30
click at [371, 349] on icon "Upload Script" at bounding box center [373, 351] width 22 height 10
drag, startPoint x: 371, startPoint y: 386, endPoint x: 380, endPoint y: 333, distance: 54.5
click at [371, 386] on icon "Upload Script" at bounding box center [373, 387] width 22 height 10
drag, startPoint x: 371, startPoint y: 307, endPoint x: 371, endPoint y: 296, distance: 10.4
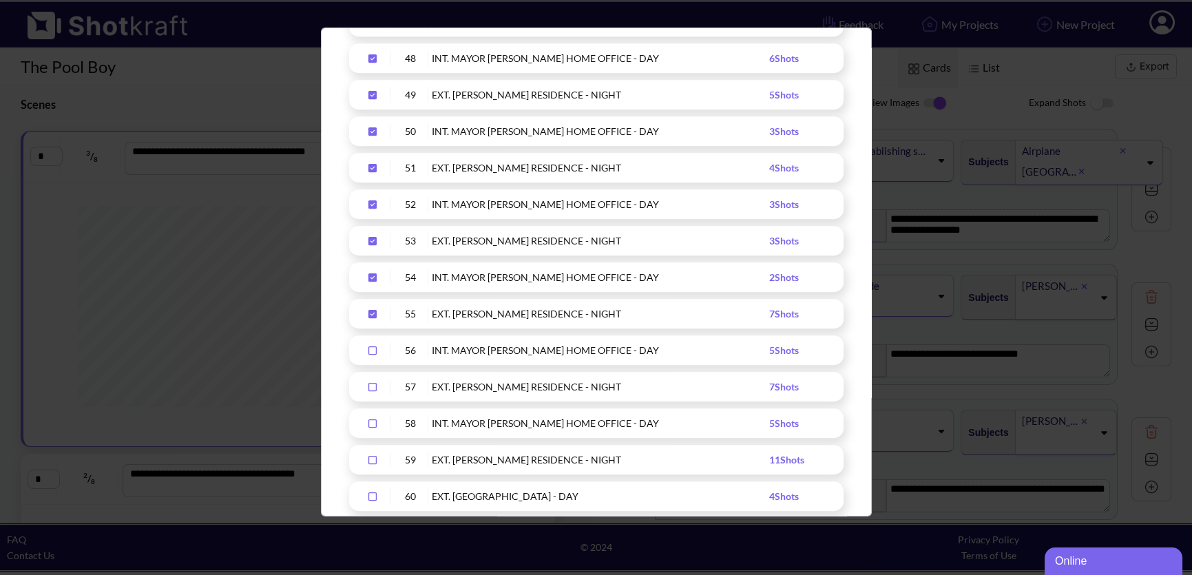
click at [371, 307] on div "Upload Script" at bounding box center [373, 314] width 34 height 16
click at [369, 273] on icon "Upload Script" at bounding box center [372, 277] width 8 height 8
click at [373, 236] on icon "Upload Script" at bounding box center [373, 241] width 22 height 10
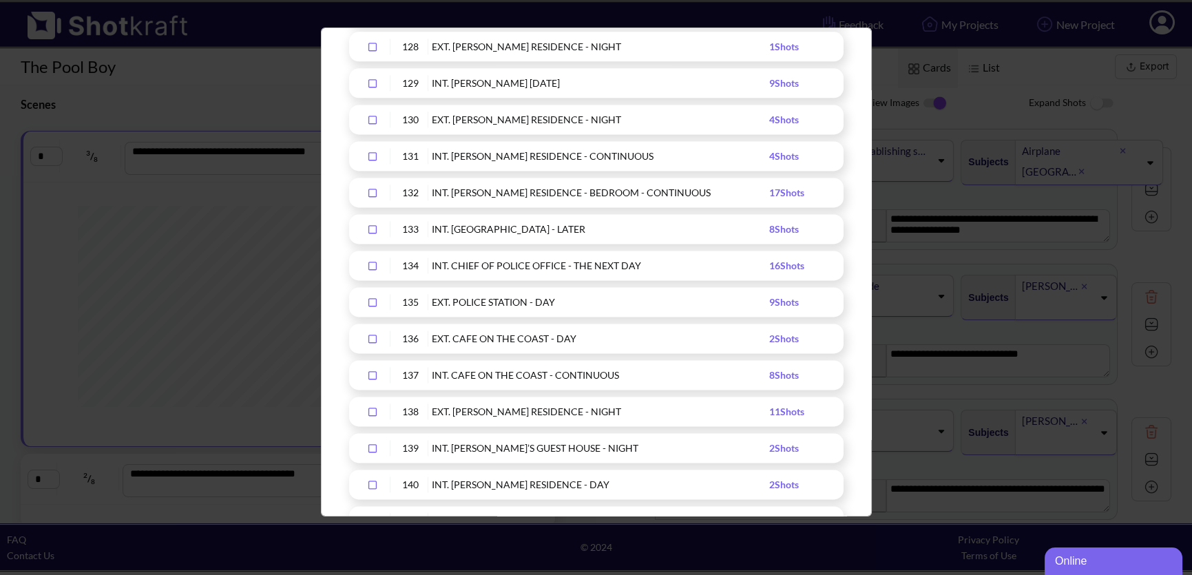
scroll to position [4985, 0]
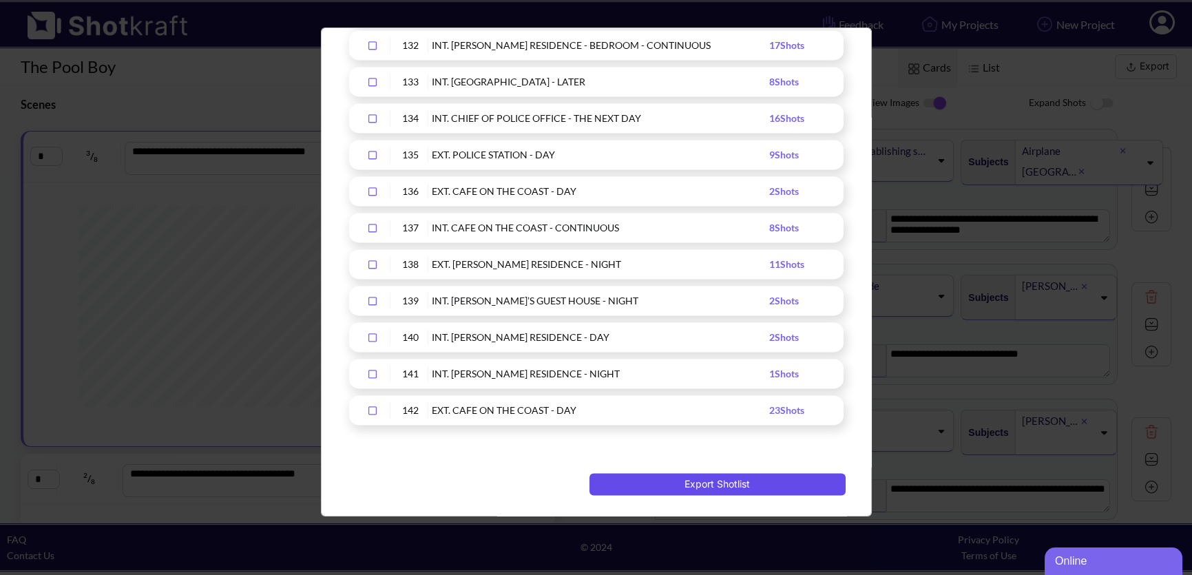
click at [718, 487] on button "Export Shotlist" at bounding box center [718, 484] width 256 height 22
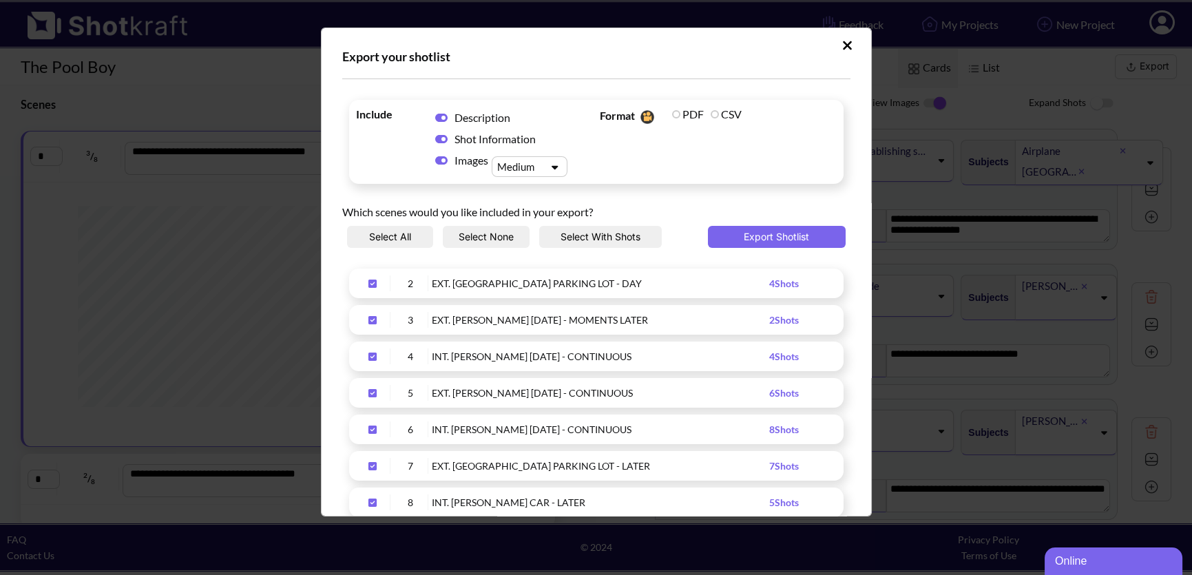
scroll to position [0, 0]
click at [562, 172] on icon "Upload Script" at bounding box center [555, 168] width 20 height 10
click at [537, 224] on div "Large" at bounding box center [533, 231] width 62 height 20
click at [753, 242] on button "Export Shotlist" at bounding box center [777, 238] width 138 height 22
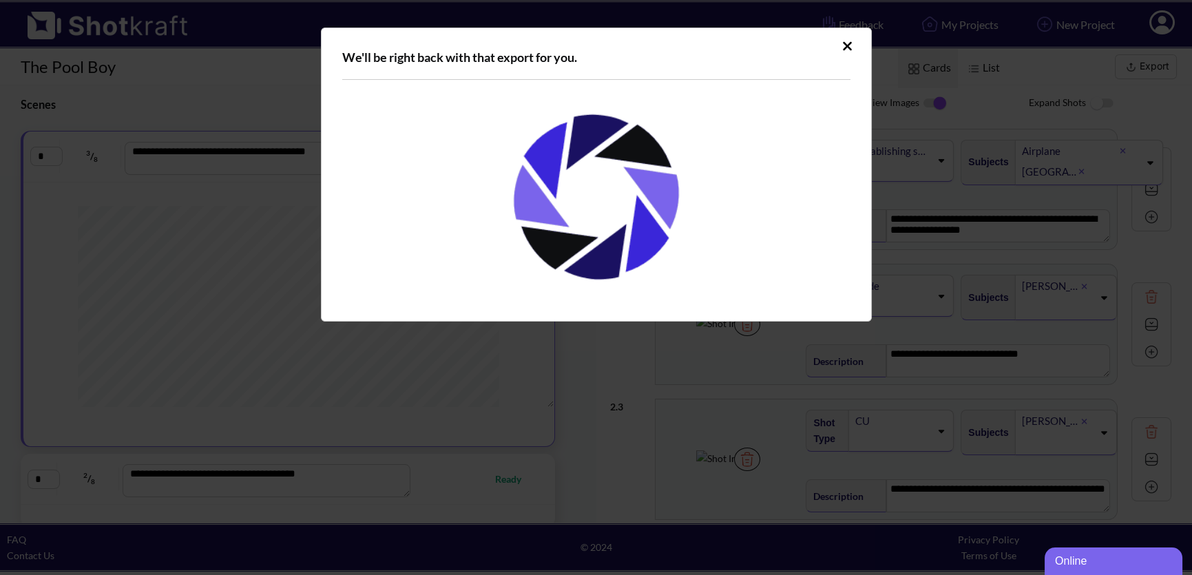
click at [849, 47] on icon "Upload Script" at bounding box center [847, 45] width 9 height 9
